Goal: Task Accomplishment & Management: Manage account settings

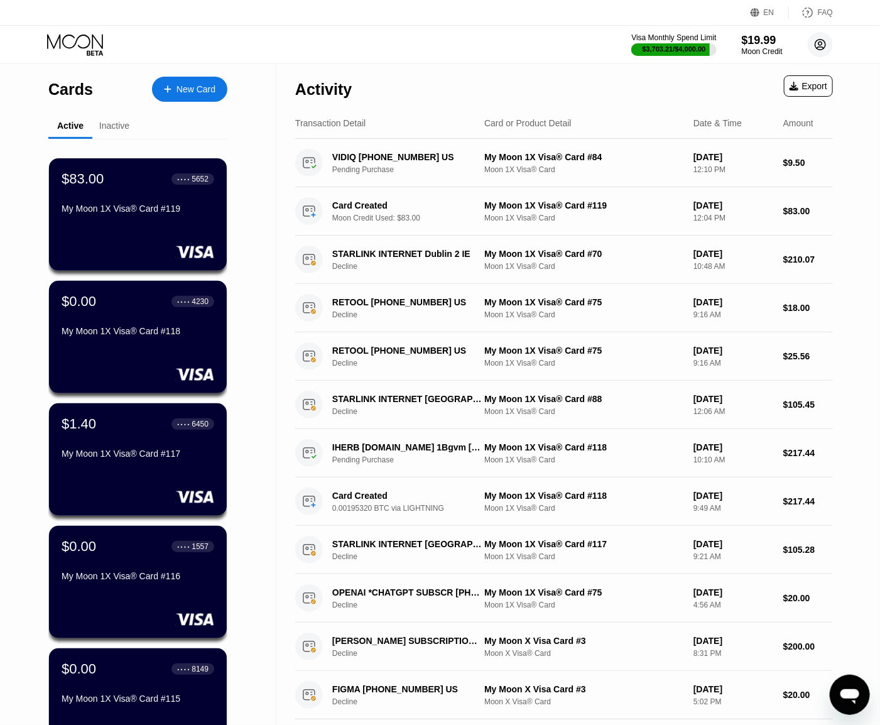
click at [816, 46] on icon at bounding box center [820, 45] width 11 height 11
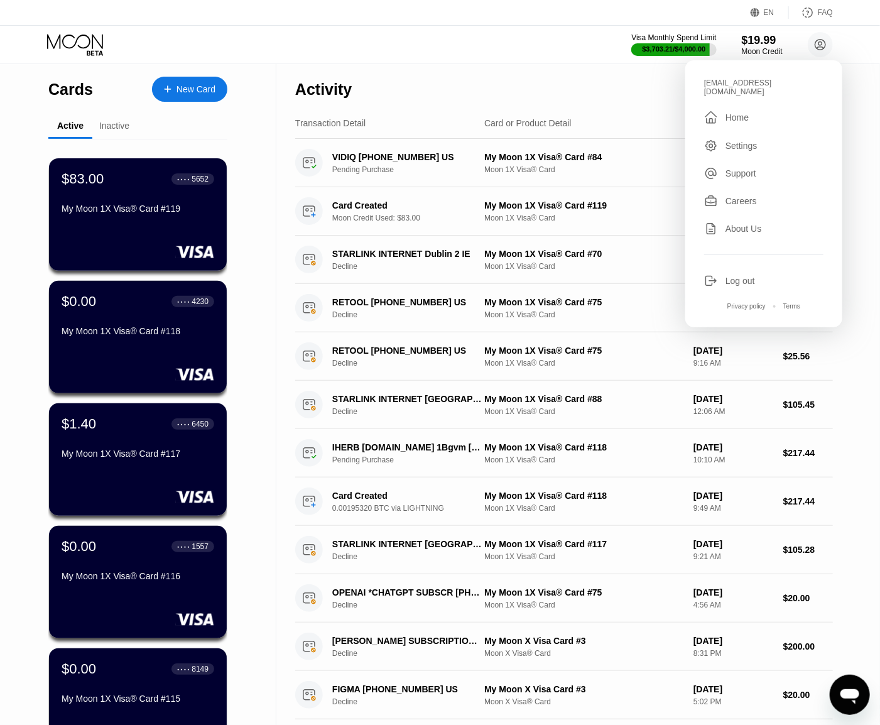
click at [739, 276] on div "Log out" at bounding box center [740, 281] width 30 height 10
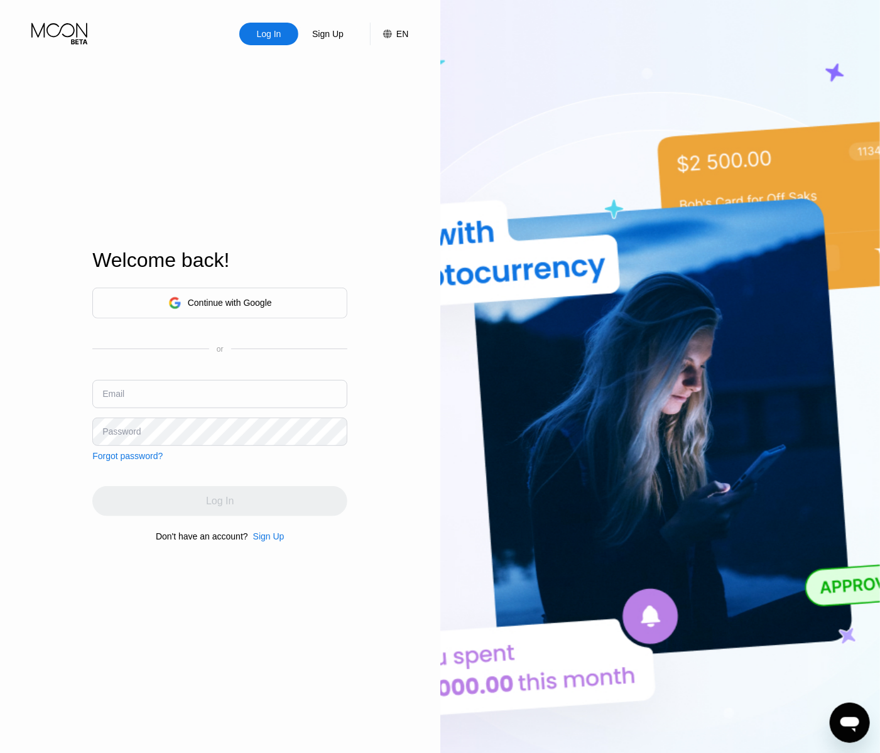
click at [225, 391] on input "text" at bounding box center [219, 394] width 255 height 28
paste input "[EMAIL_ADDRESS][DOMAIN_NAME]"
type input "[EMAIL_ADDRESS][DOMAIN_NAME]"
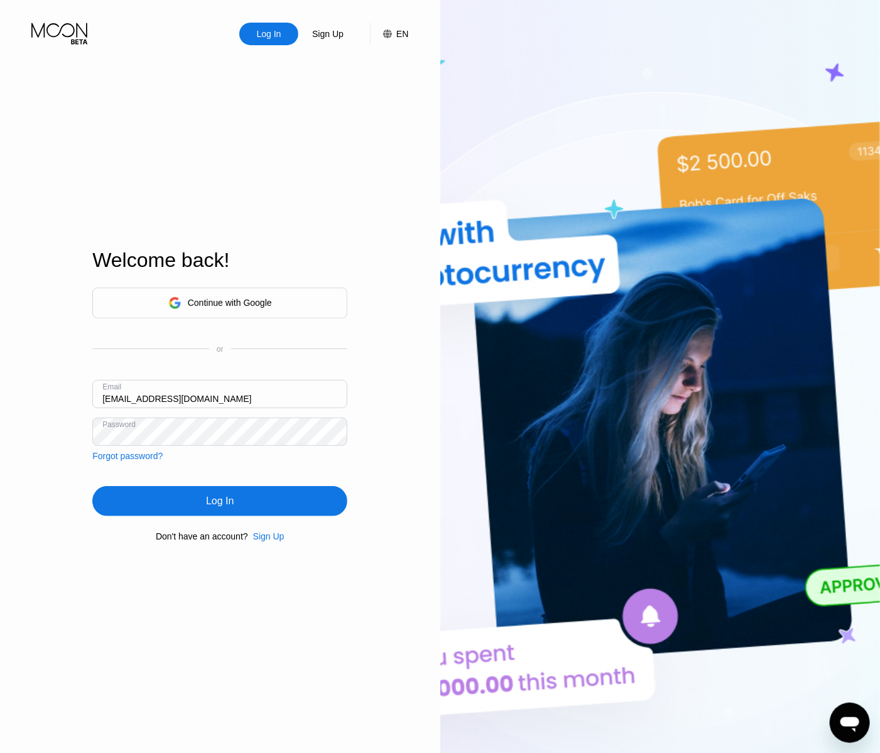
click at [254, 505] on div "Log In" at bounding box center [219, 501] width 255 height 30
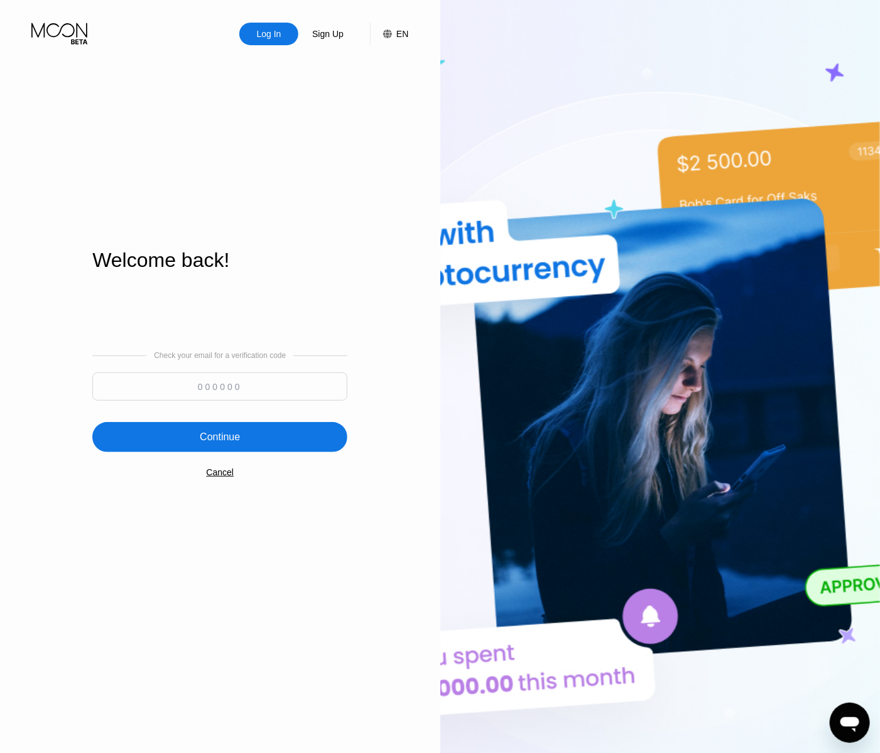
click at [239, 385] on input at bounding box center [219, 386] width 255 height 28
type input "275967"
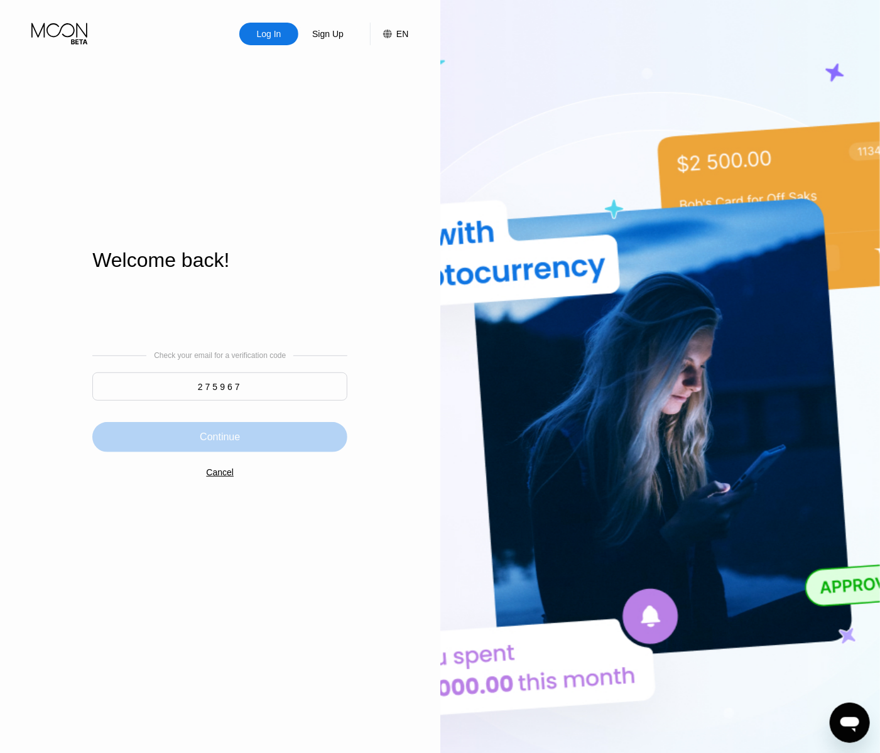
click at [289, 440] on div "Continue" at bounding box center [219, 437] width 255 height 30
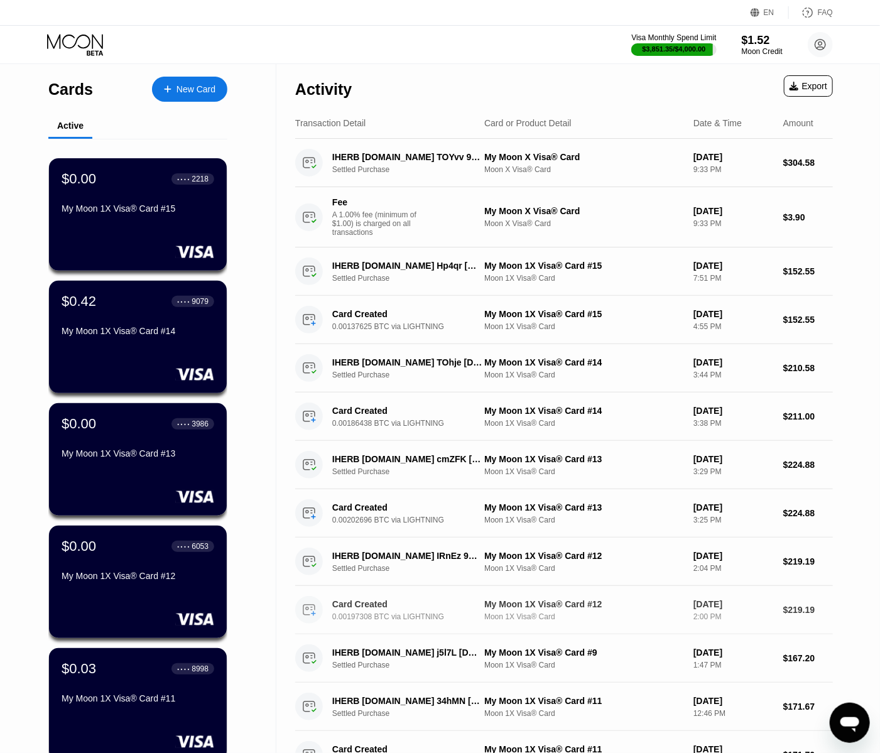
scroll to position [297, 0]
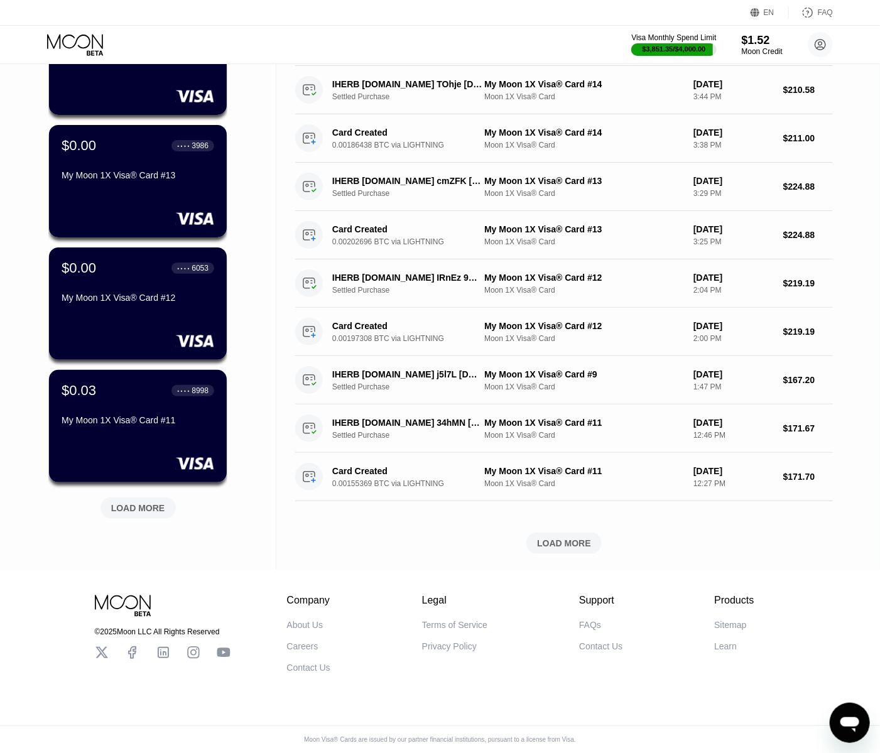
click at [136, 502] on div "LOAD MORE" at bounding box center [138, 507] width 54 height 11
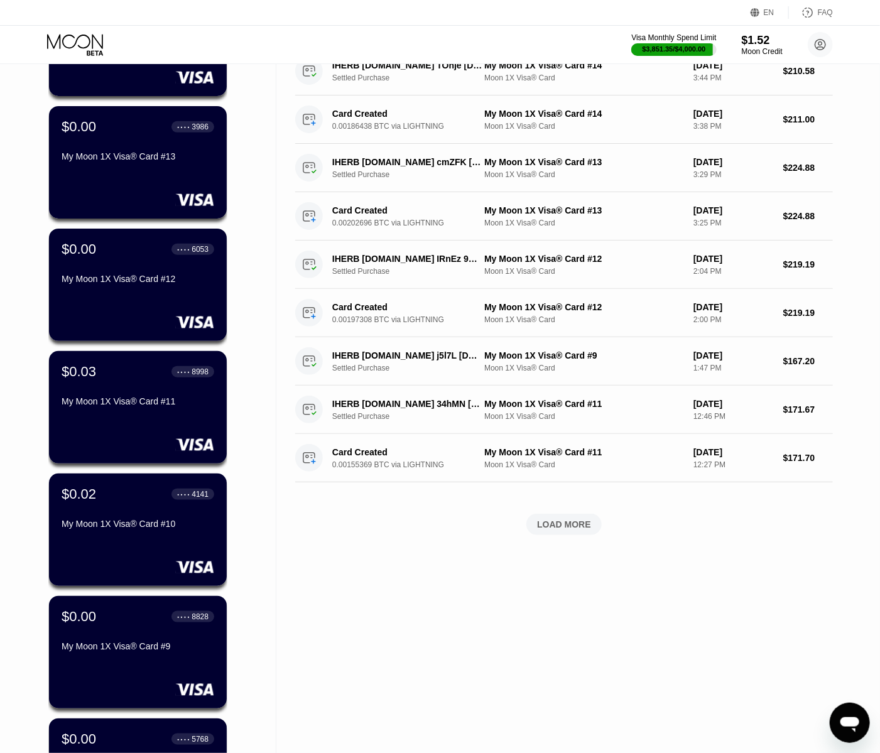
scroll to position [881, 0]
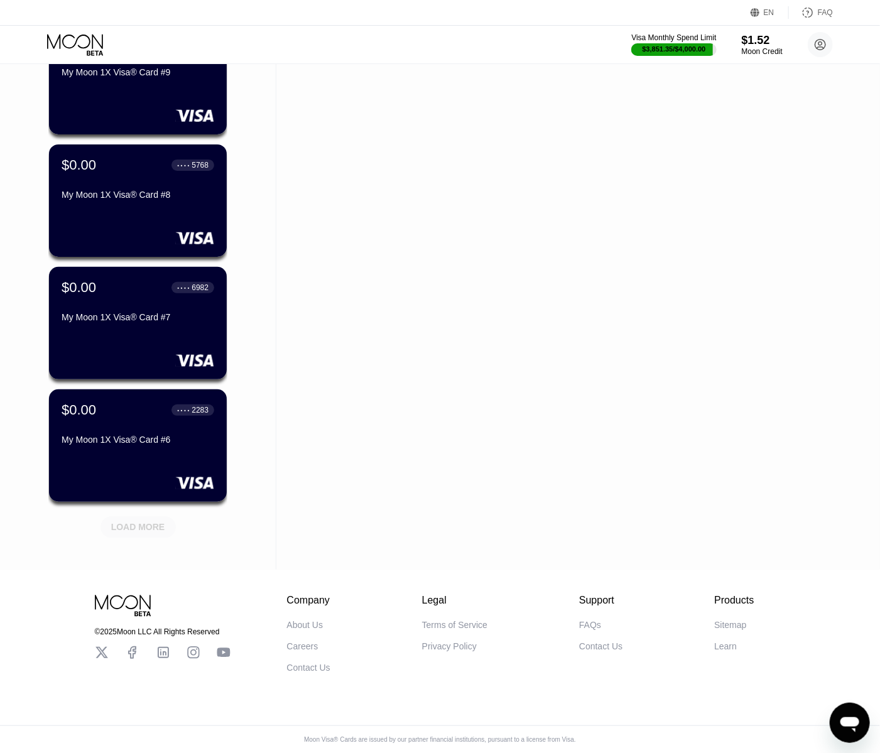
click at [139, 522] on div "LOAD MORE" at bounding box center [138, 527] width 54 height 11
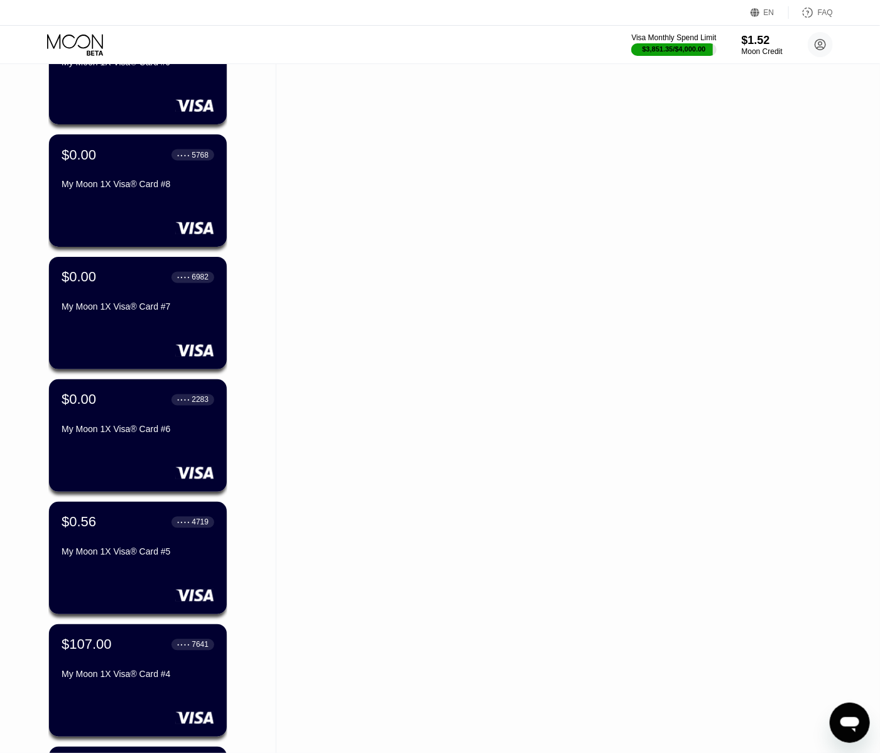
scroll to position [1493, 0]
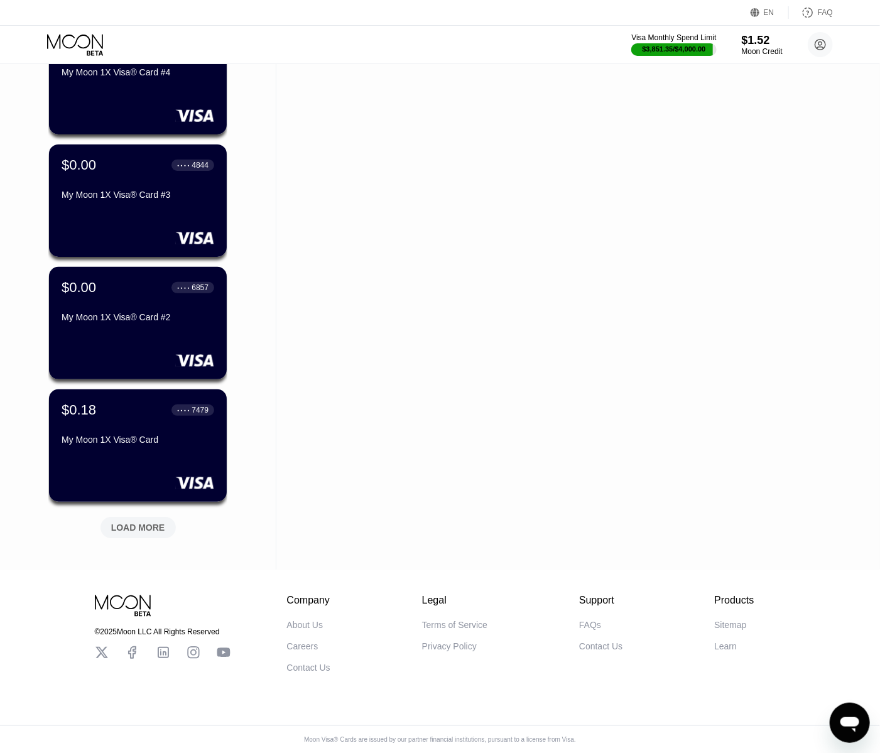
click at [141, 522] on div "LOAD MORE" at bounding box center [138, 527] width 54 height 11
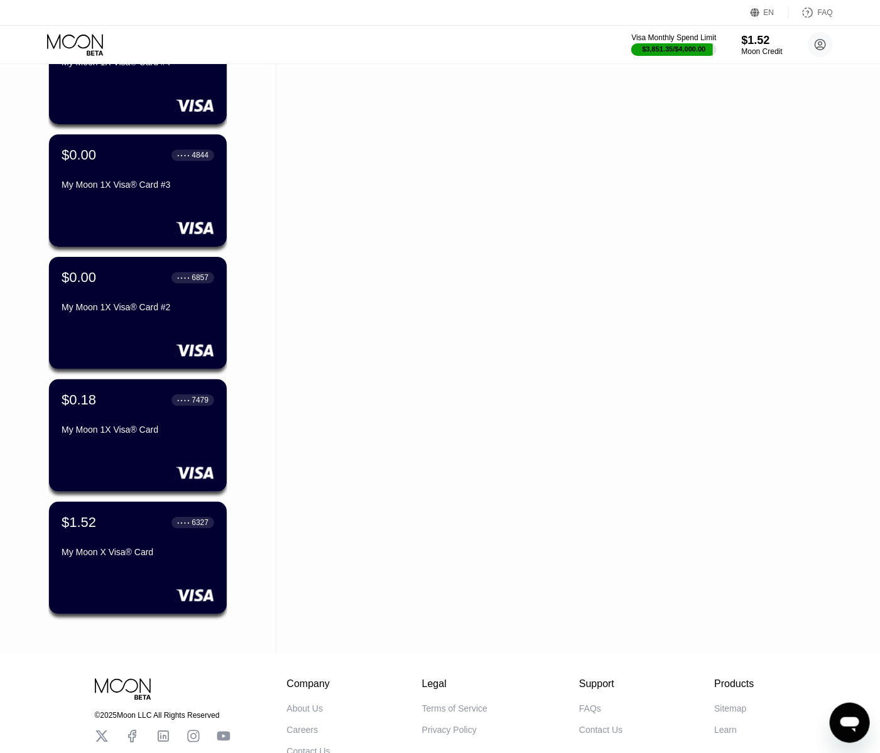
scroll to position [1588, 0]
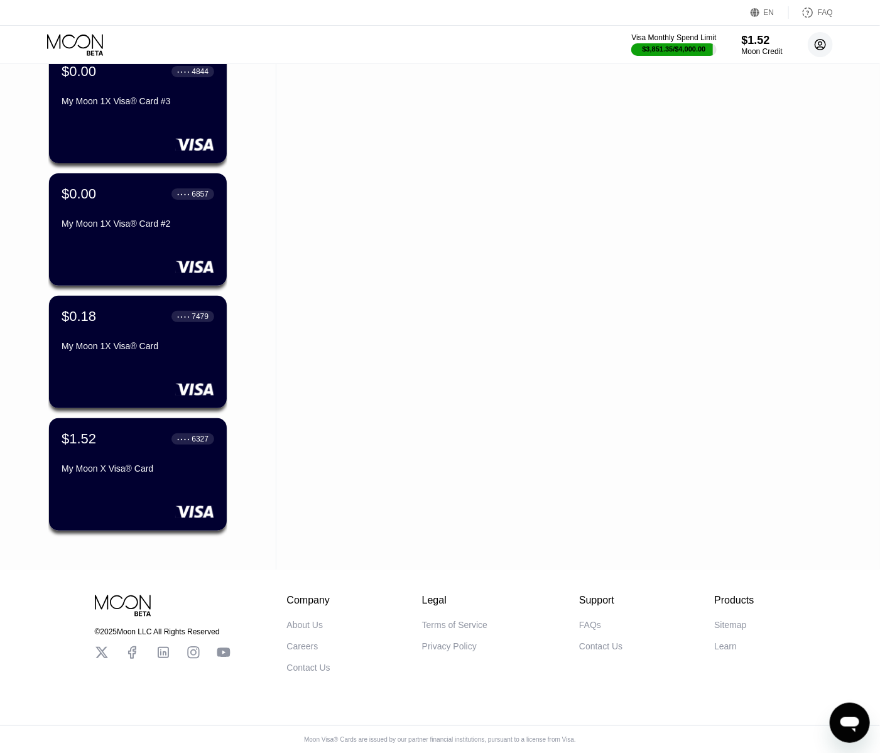
click at [823, 40] on icon at bounding box center [820, 45] width 11 height 11
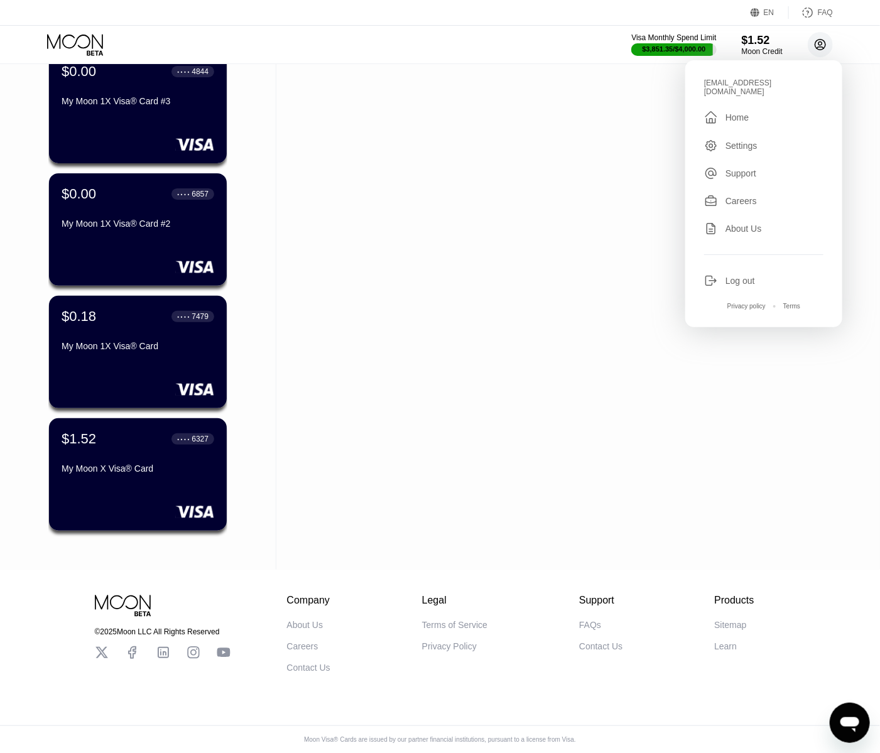
click at [824, 41] on icon at bounding box center [820, 45] width 11 height 11
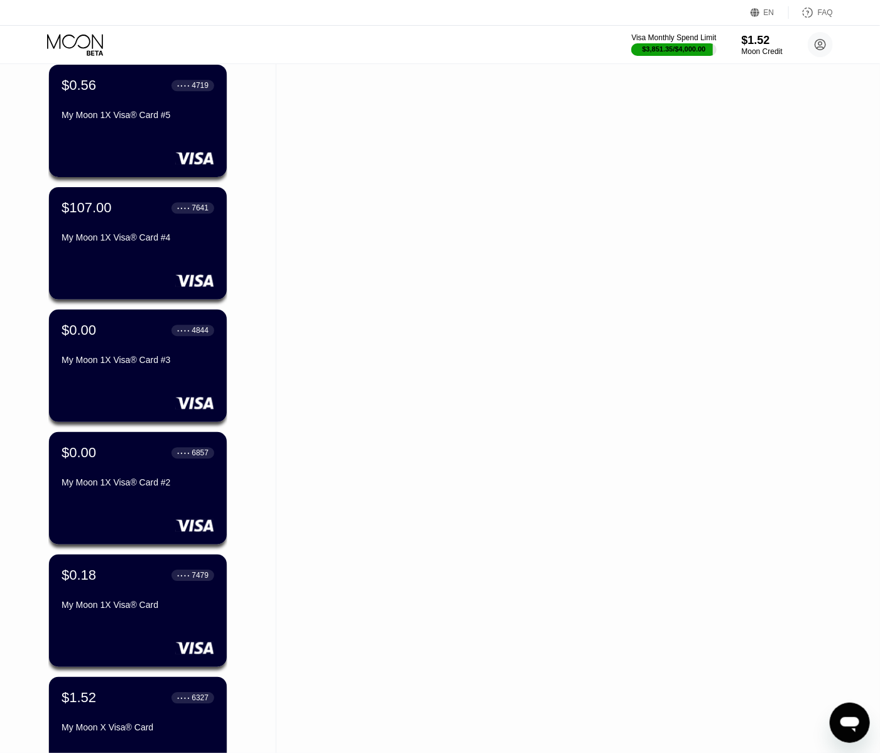
scroll to position [1251, 0]
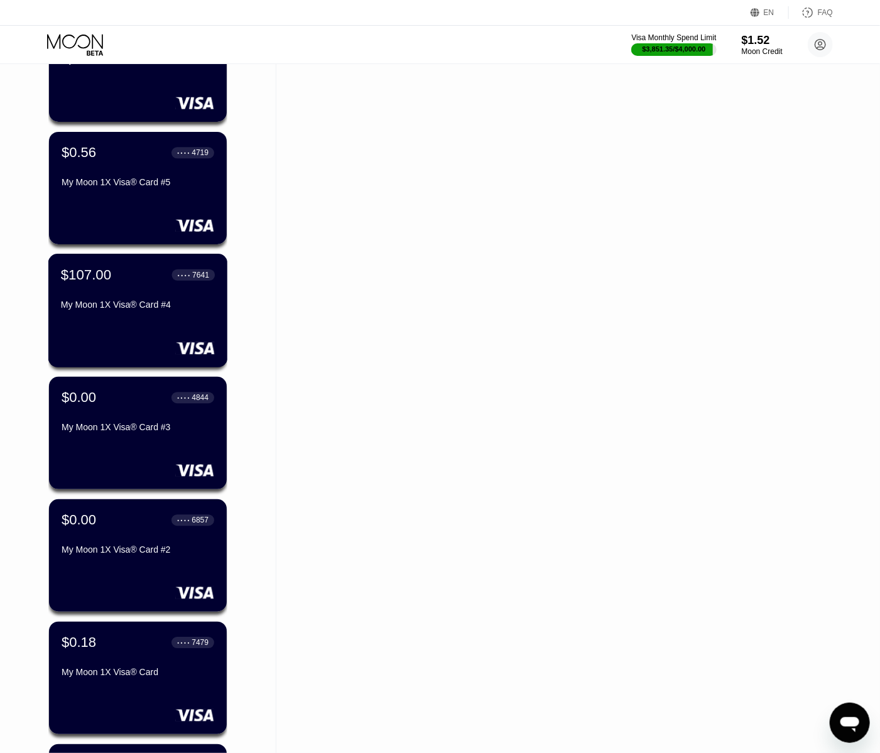
click at [146, 306] on div "My Moon 1X Visa® Card #4" at bounding box center [138, 305] width 154 height 10
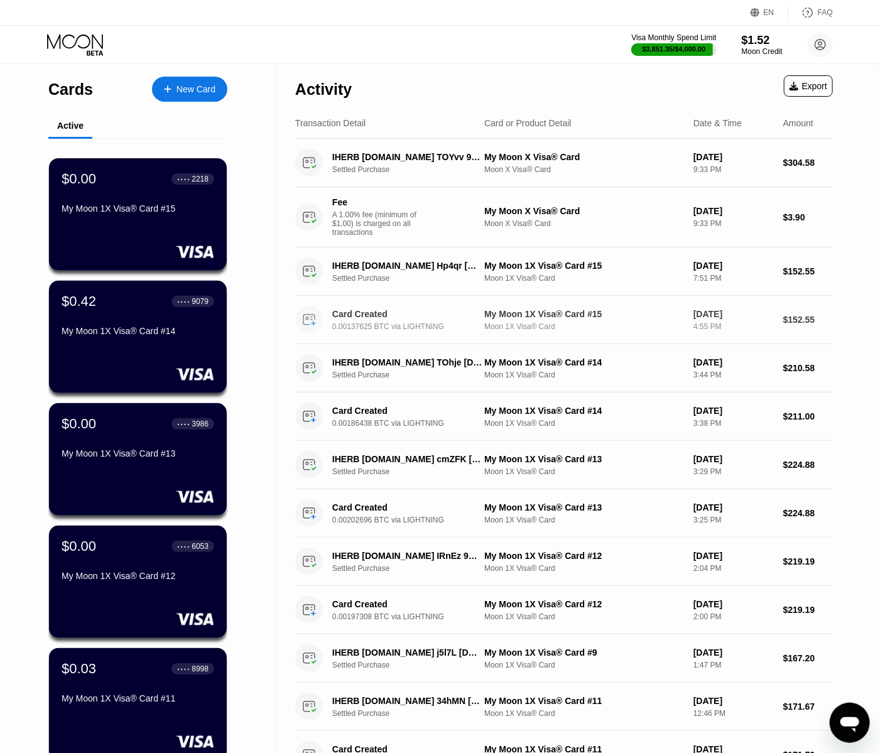
scroll to position [67, 0]
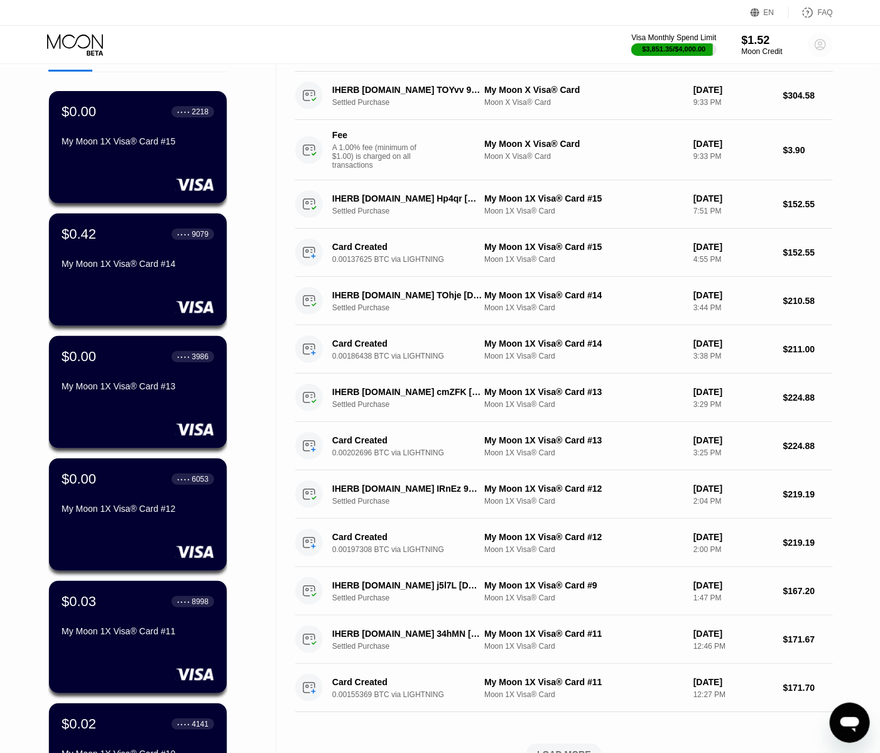
click at [821, 40] on icon at bounding box center [820, 44] width 25 height 25
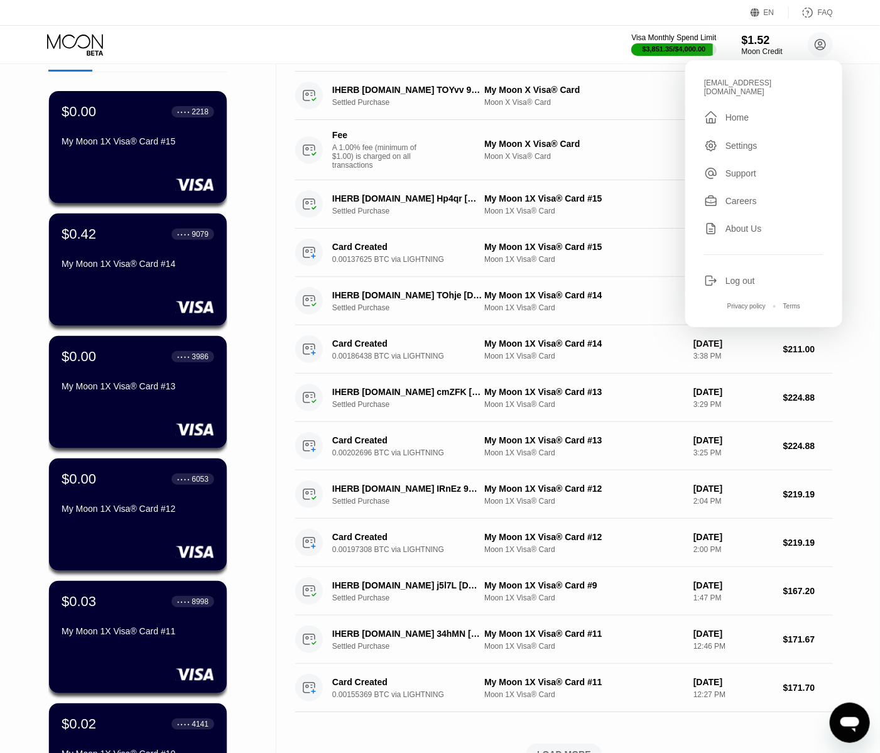
click at [750, 276] on div "Log out" at bounding box center [740, 281] width 30 height 10
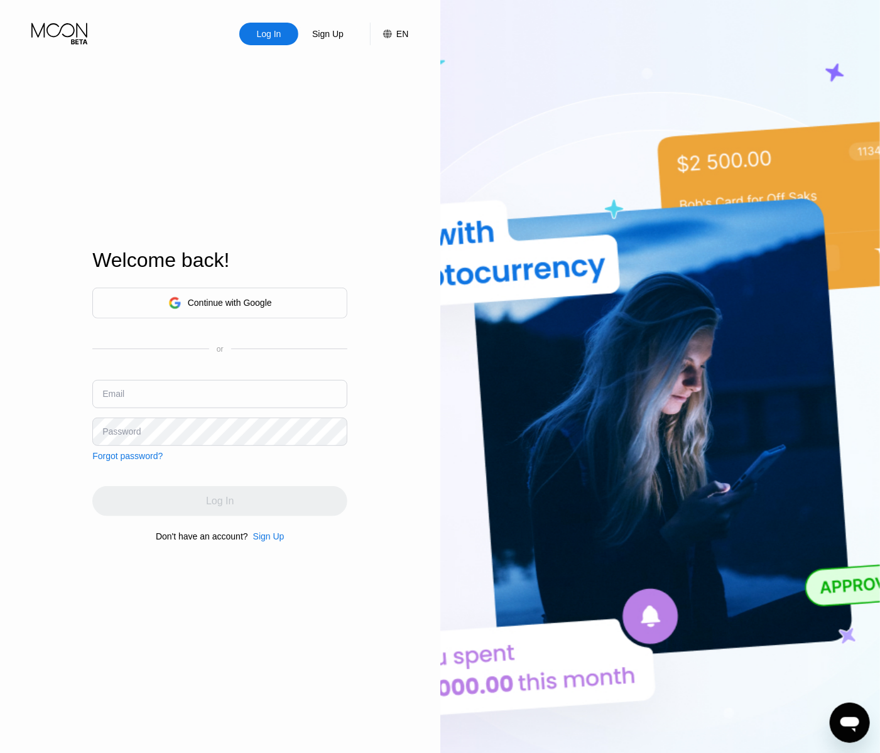
click at [275, 392] on input "text" at bounding box center [219, 394] width 255 height 28
paste input "qual56f@hotmail.com"
type input "qual56f@hotmail.com"
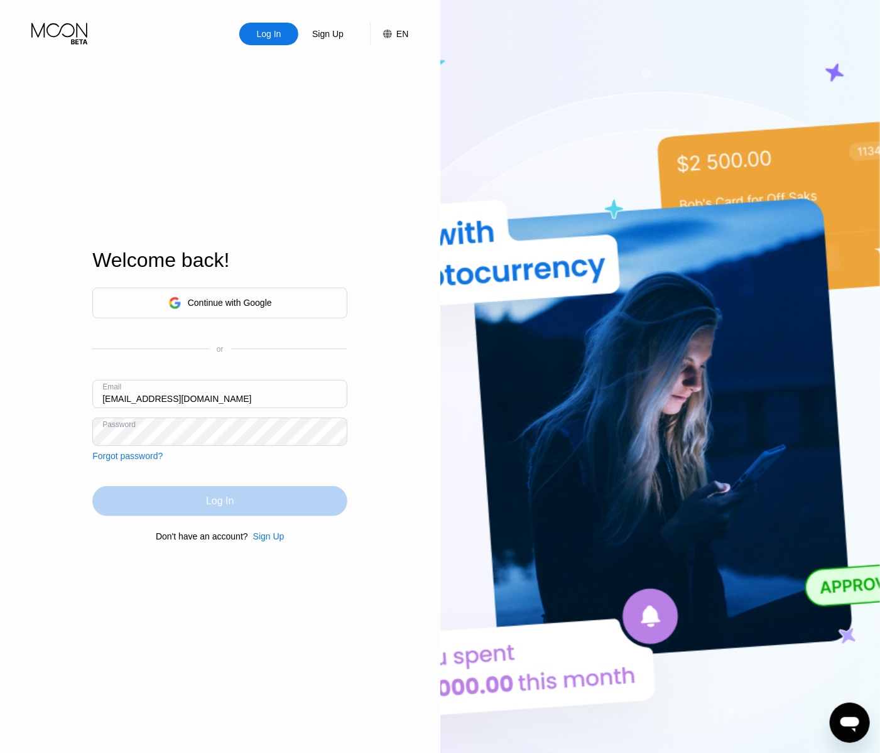
click at [267, 509] on div "Log In" at bounding box center [219, 501] width 255 height 30
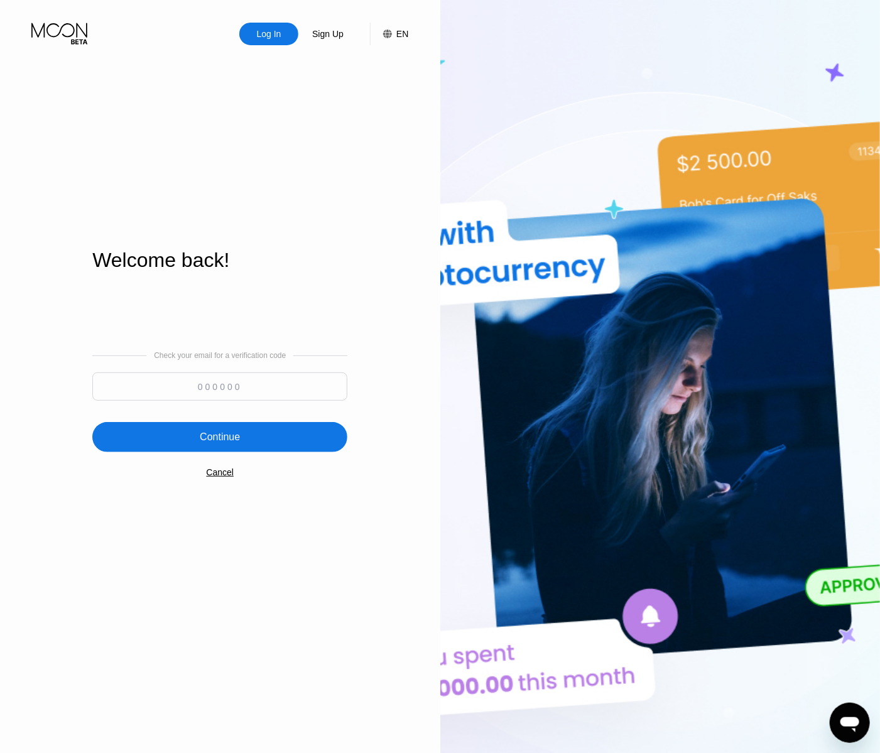
click at [230, 383] on input at bounding box center [219, 386] width 255 height 28
type input "993461"
click at [267, 428] on div "Continue" at bounding box center [219, 437] width 255 height 30
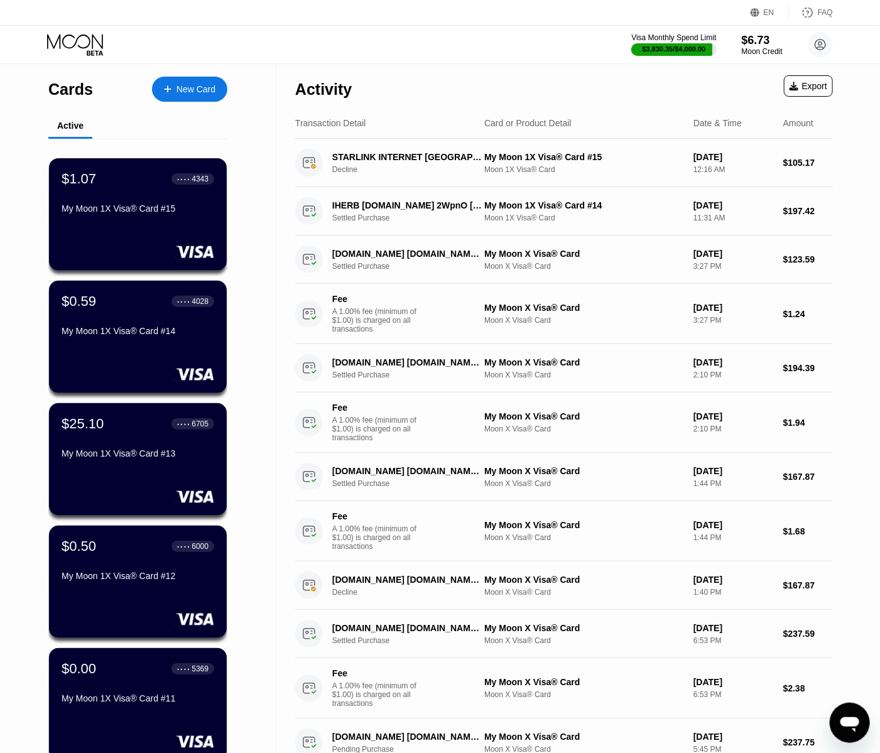
click at [469, 67] on div "Activity Export" at bounding box center [564, 86] width 538 height 44
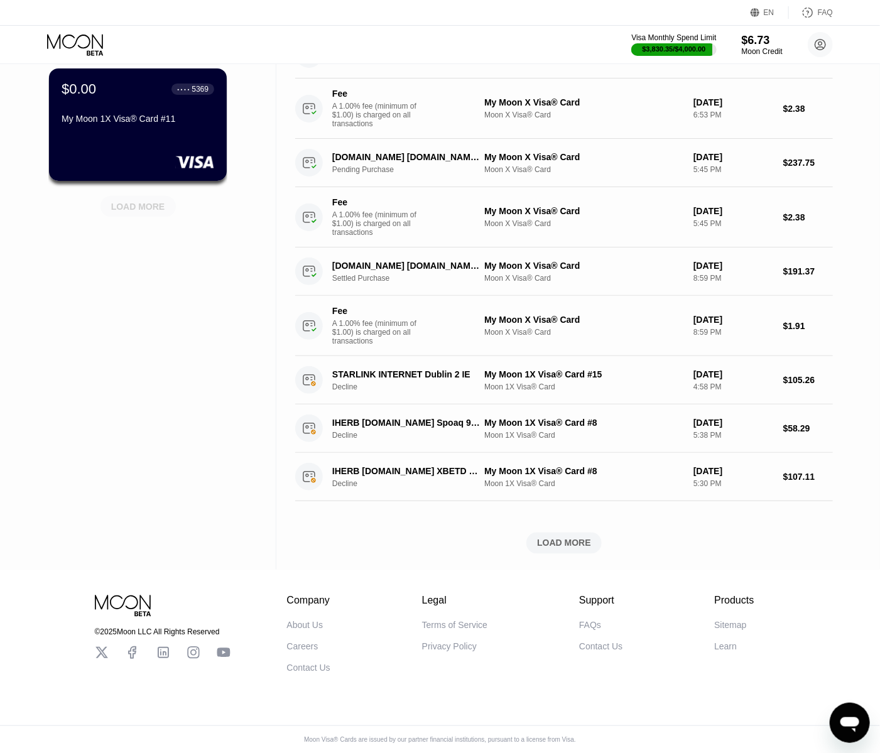
click at [151, 201] on div "LOAD MORE" at bounding box center [138, 206] width 54 height 11
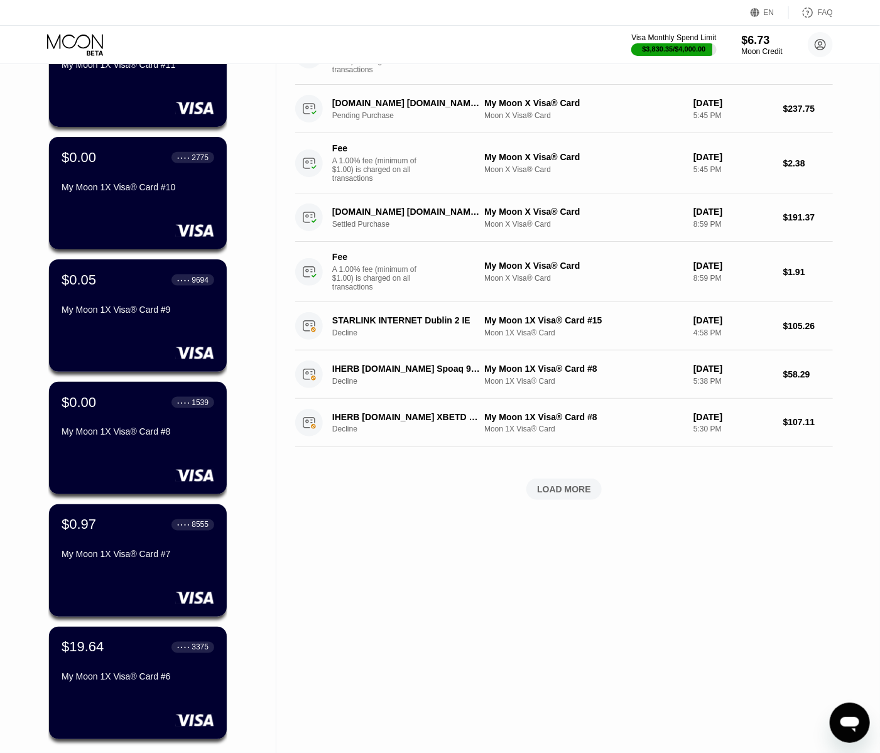
click at [141, 752] on div "LOAD MORE" at bounding box center [138, 764] width 54 height 11
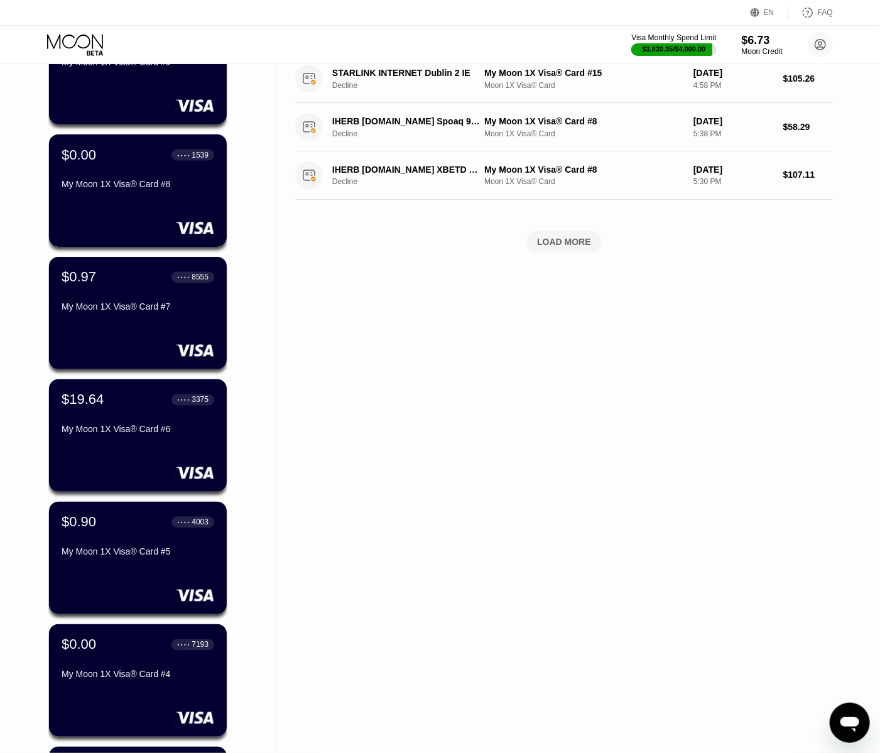
scroll to position [1493, 0]
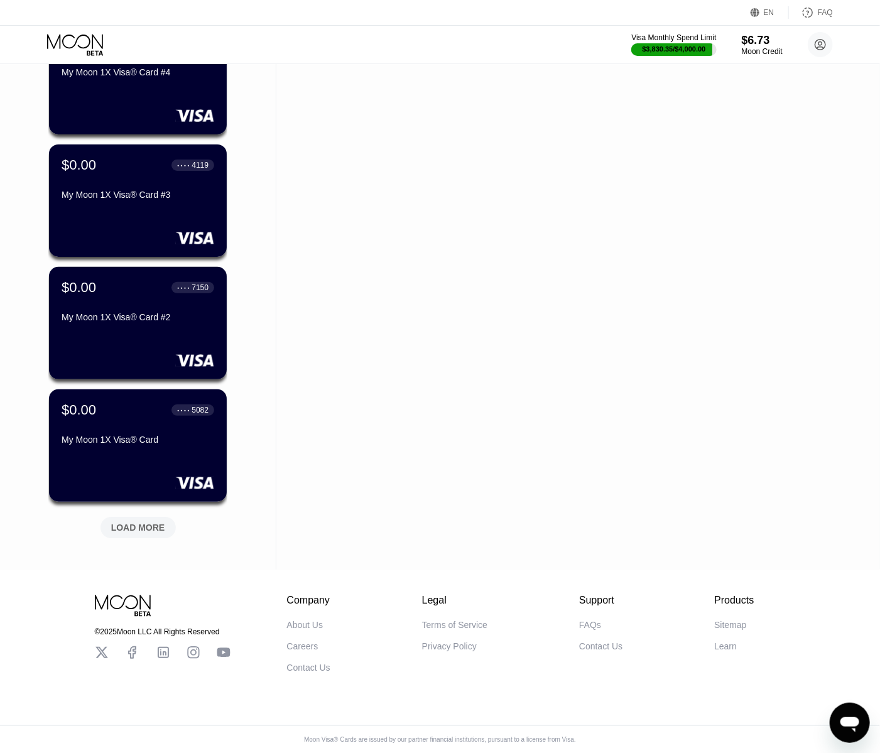
click at [139, 522] on div "LOAD MORE" at bounding box center [138, 527] width 54 height 11
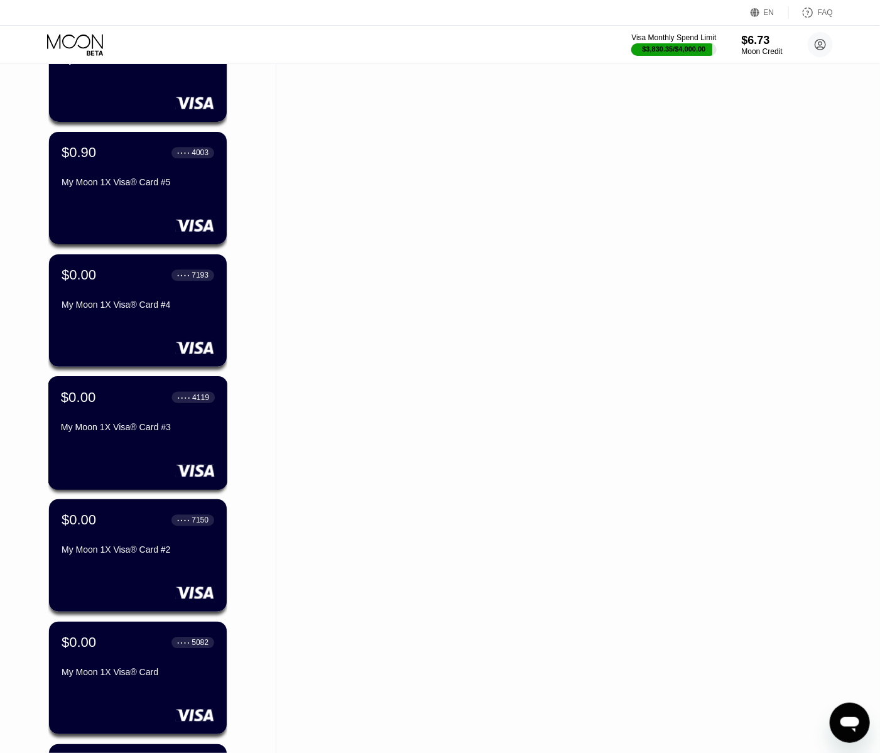
scroll to position [1183, 0]
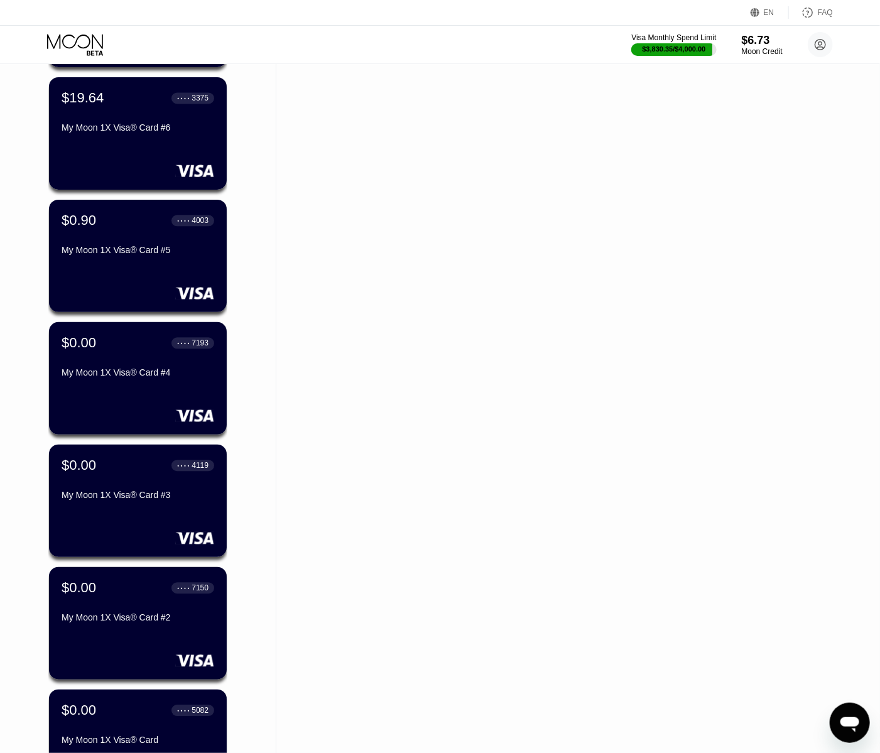
click at [142, 106] on div "$19.64 ● ● ● ● 3375" at bounding box center [138, 98] width 153 height 16
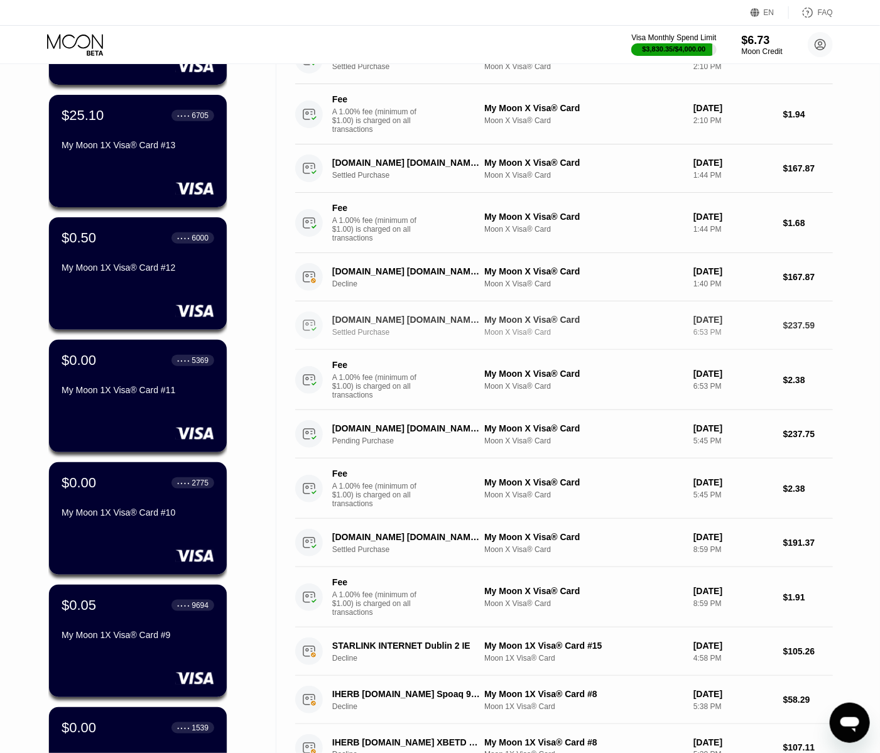
scroll to position [173, 0]
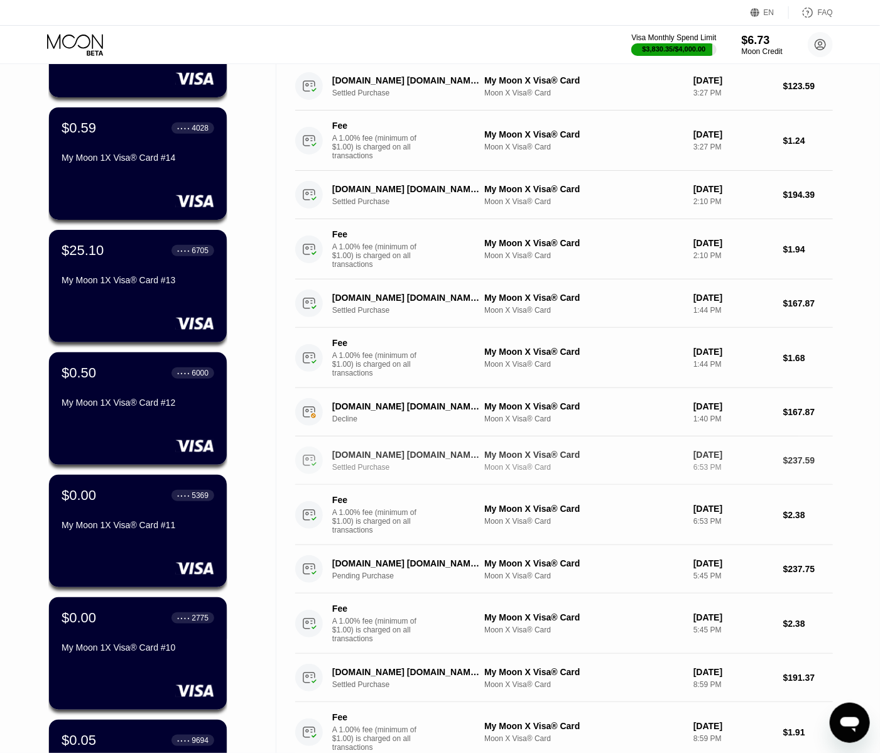
click at [190, 290] on div "$25.10 ● ● ● ● 6705 My Moon 1X Visa® Card #13" at bounding box center [138, 266] width 153 height 48
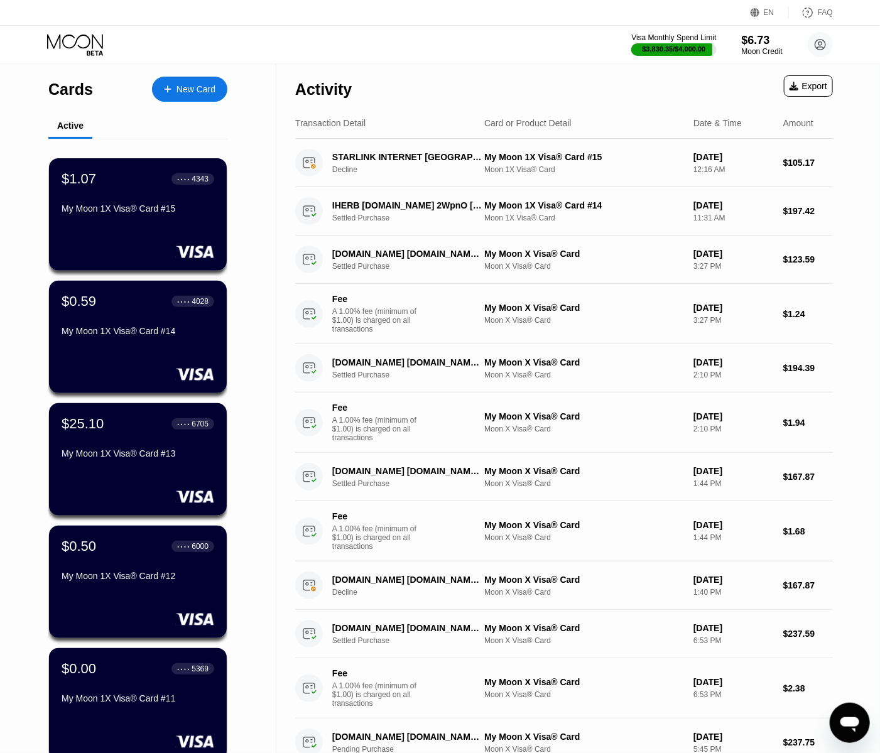
scroll to position [67, 0]
